Goal: Check status: Check status

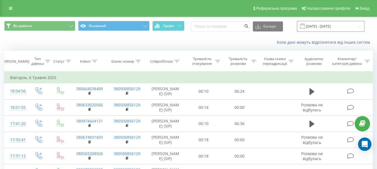
click at [332, 25] on input "06.05.2025 - 06.05.2025" at bounding box center [330, 26] width 67 height 11
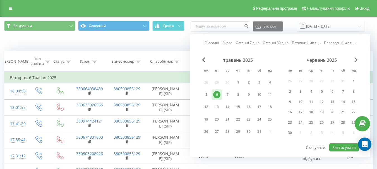
click at [357, 61] on span "Next Month" at bounding box center [355, 59] width 3 height 5
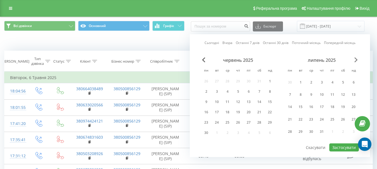
click at [357, 60] on span "Next Month" at bounding box center [355, 59] width 3 height 5
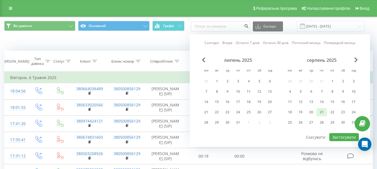
click at [321, 113] on div "21" at bounding box center [321, 112] width 7 height 7
click at [340, 136] on button "Застосувати" at bounding box center [344, 137] width 30 height 8
type input "[DATE] - [DATE]"
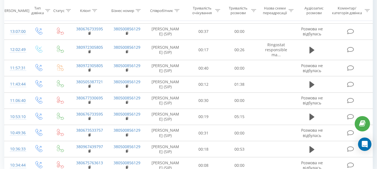
scroll to position [358, 0]
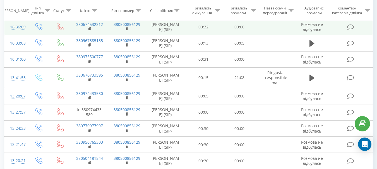
scroll to position [330, 0]
